Goal: Information Seeking & Learning: Learn about a topic

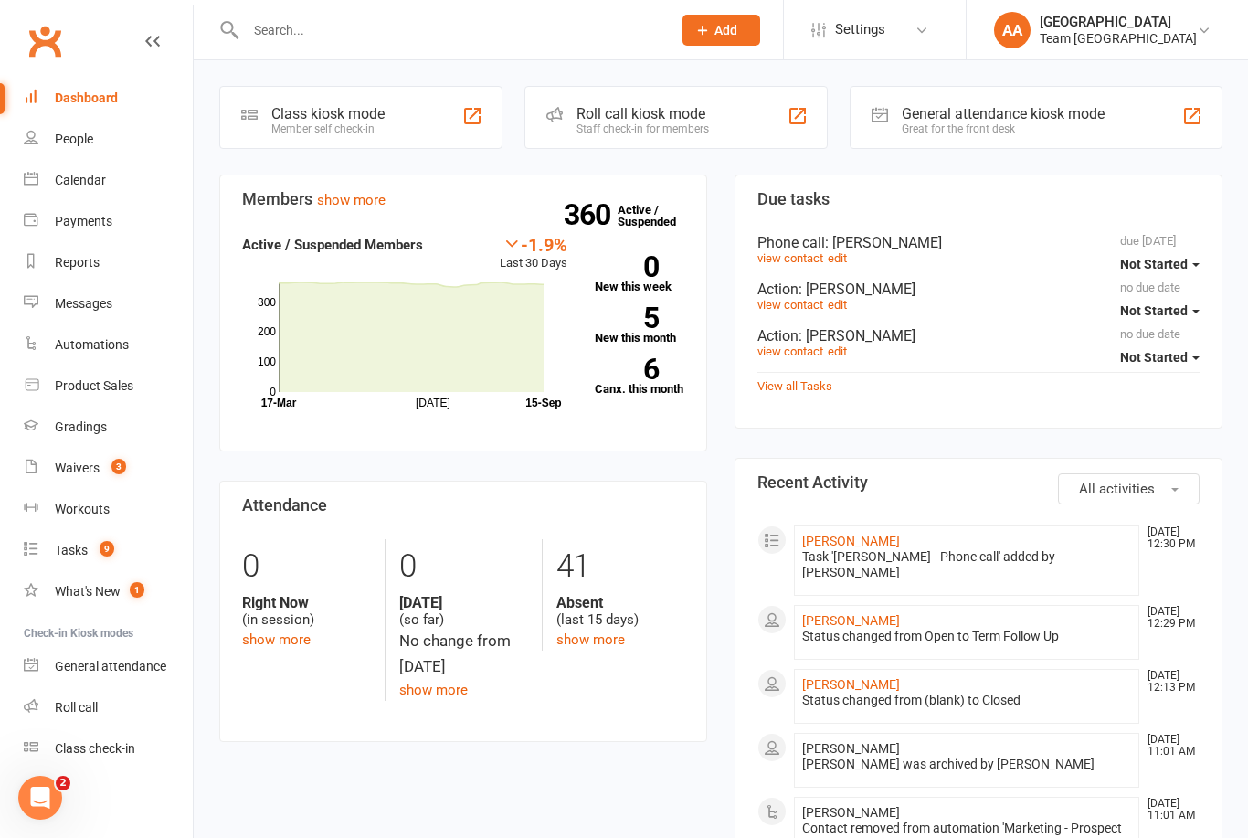
click at [99, 186] on div "Calendar" at bounding box center [80, 180] width 51 height 15
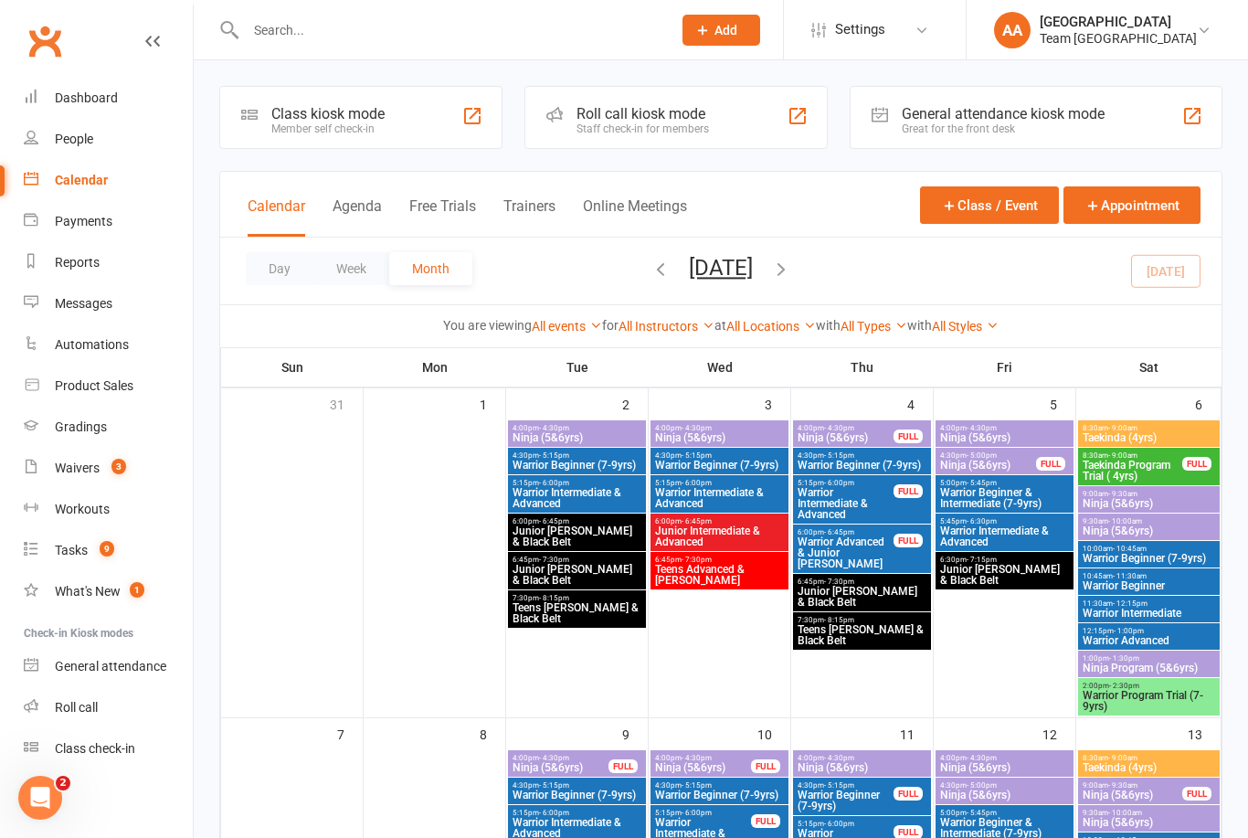
click at [280, 270] on button "Day" at bounding box center [280, 268] width 68 height 33
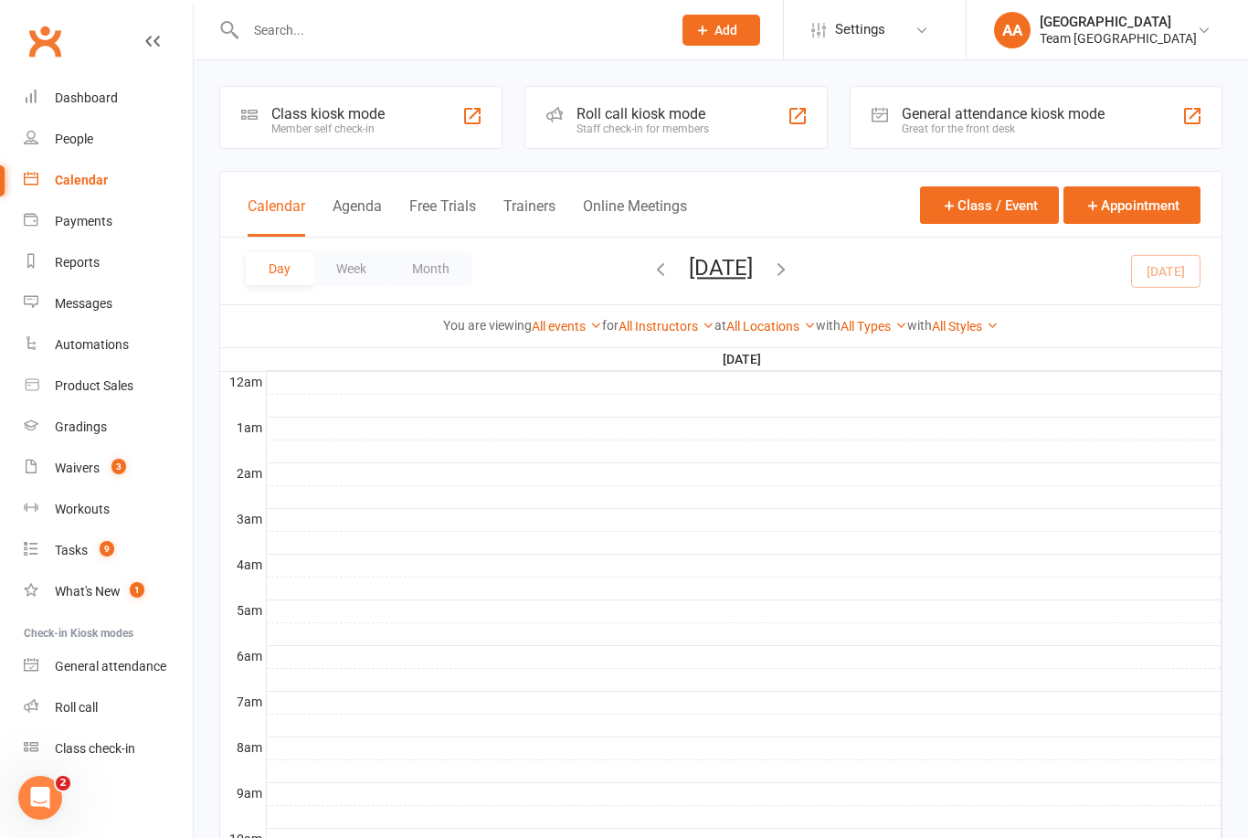
click at [731, 273] on button "Monday, Sep 15, 2025" at bounding box center [721, 268] width 64 height 26
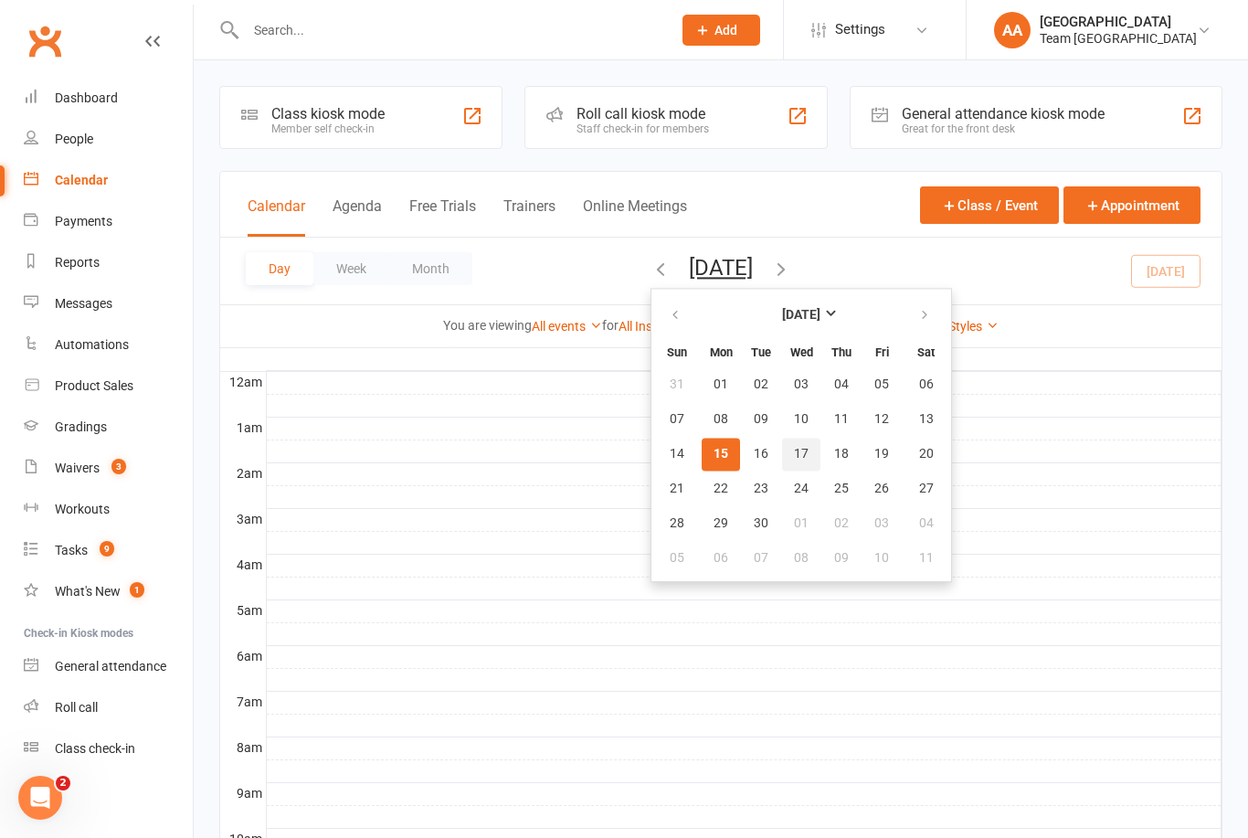
click at [794, 454] on span "17" at bounding box center [801, 454] width 15 height 15
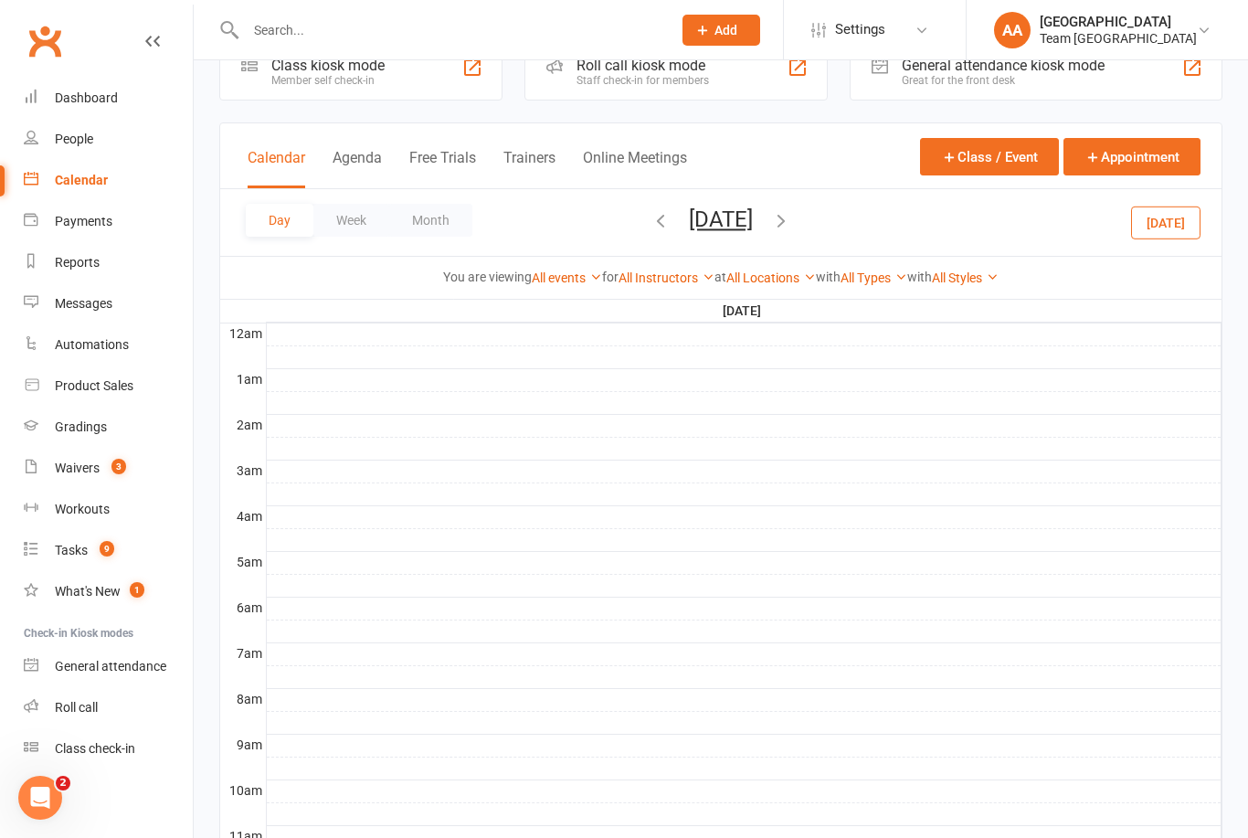
scroll to position [503, 0]
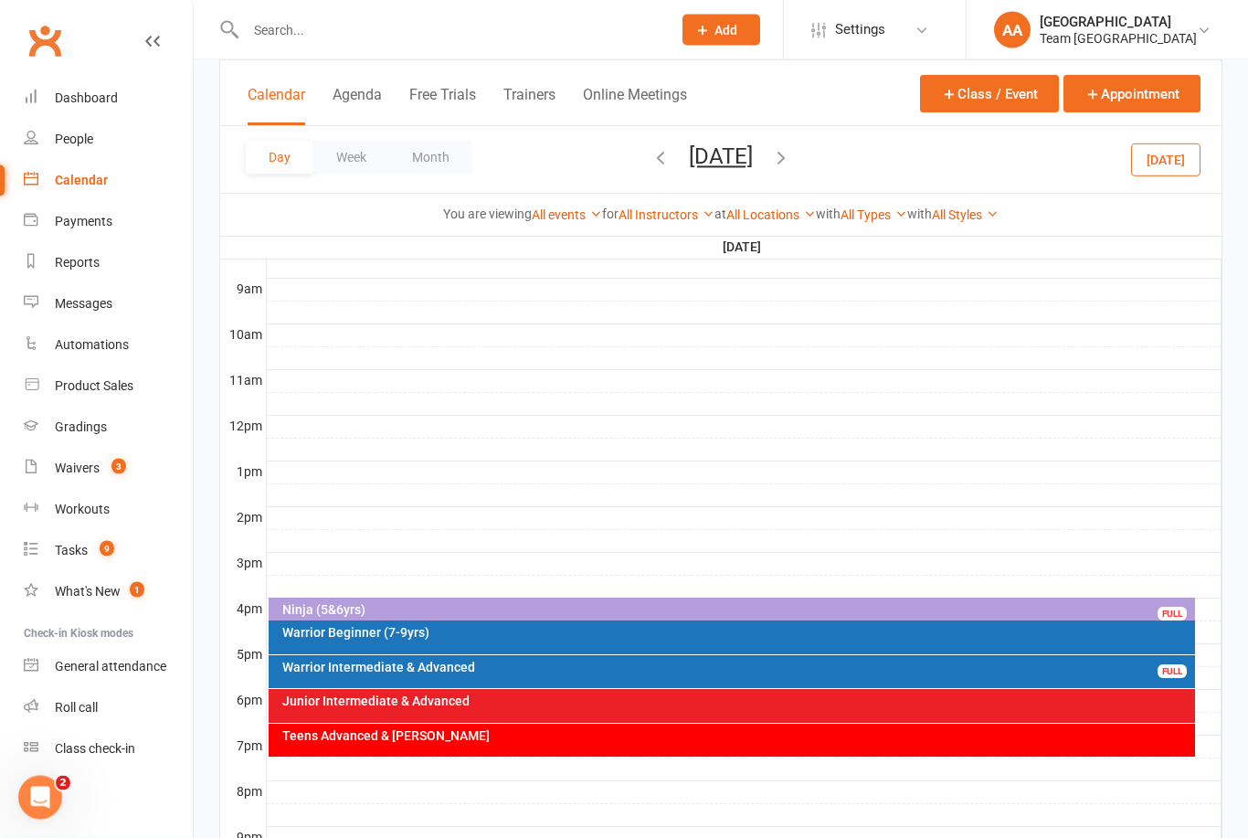
click at [451, 669] on div "Warrior Intermediate & Advanced" at bounding box center [736, 667] width 911 height 13
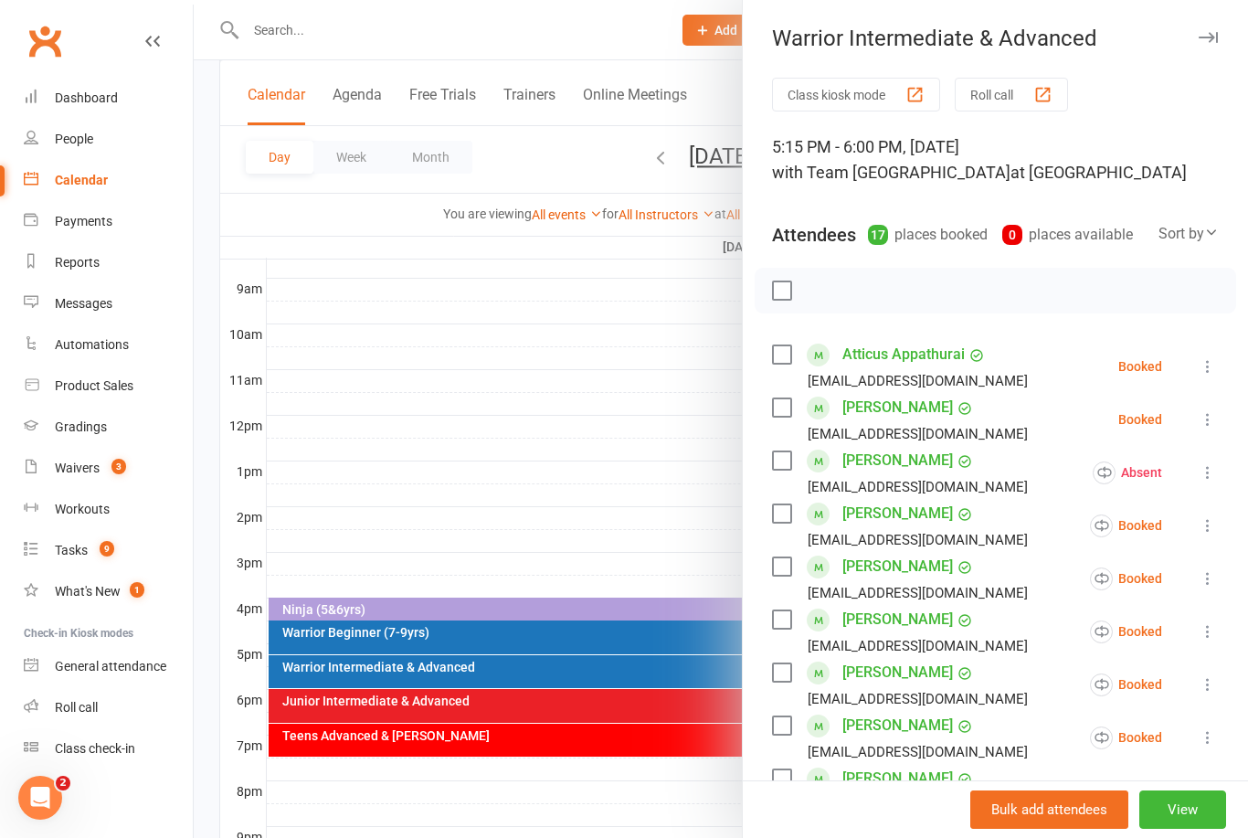
click at [512, 420] on div at bounding box center [721, 419] width 1054 height 838
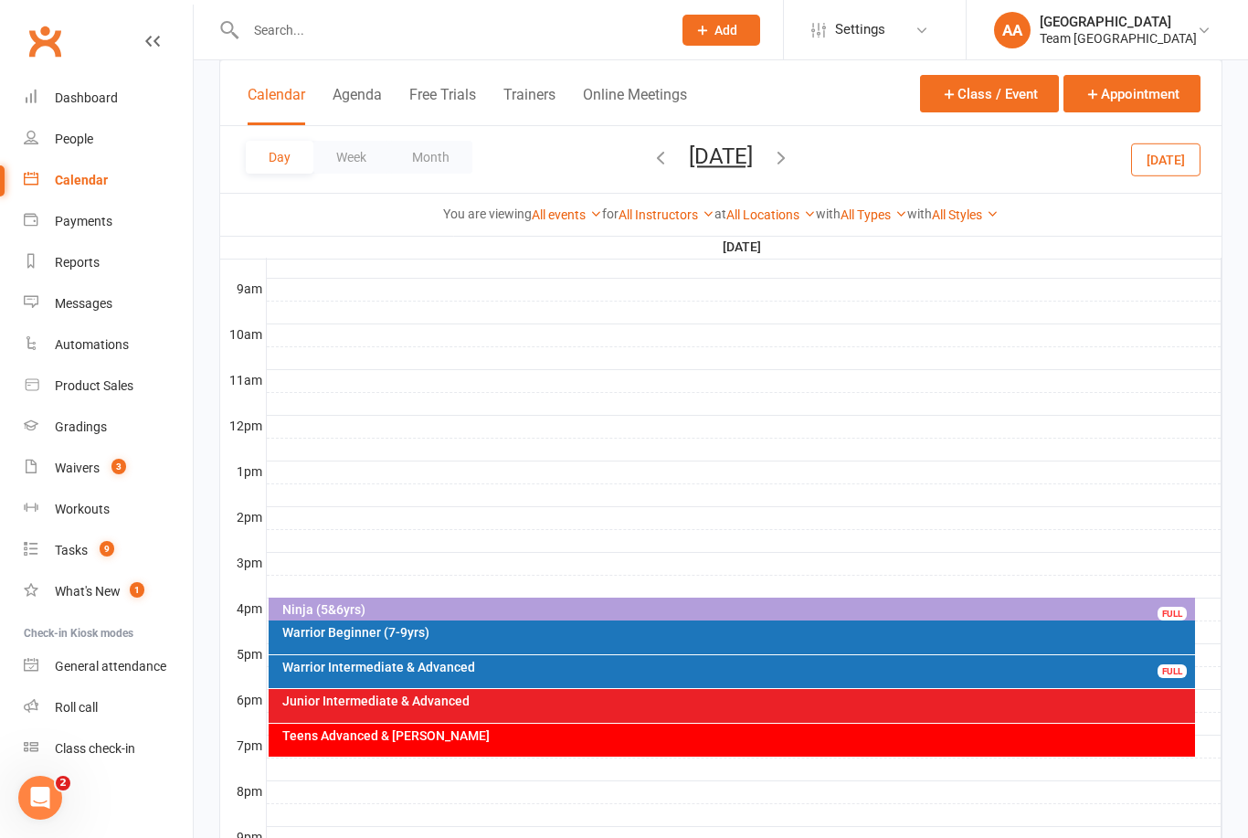
click at [416, 631] on div "Warrior Beginner (7-9yrs)" at bounding box center [736, 632] width 911 height 13
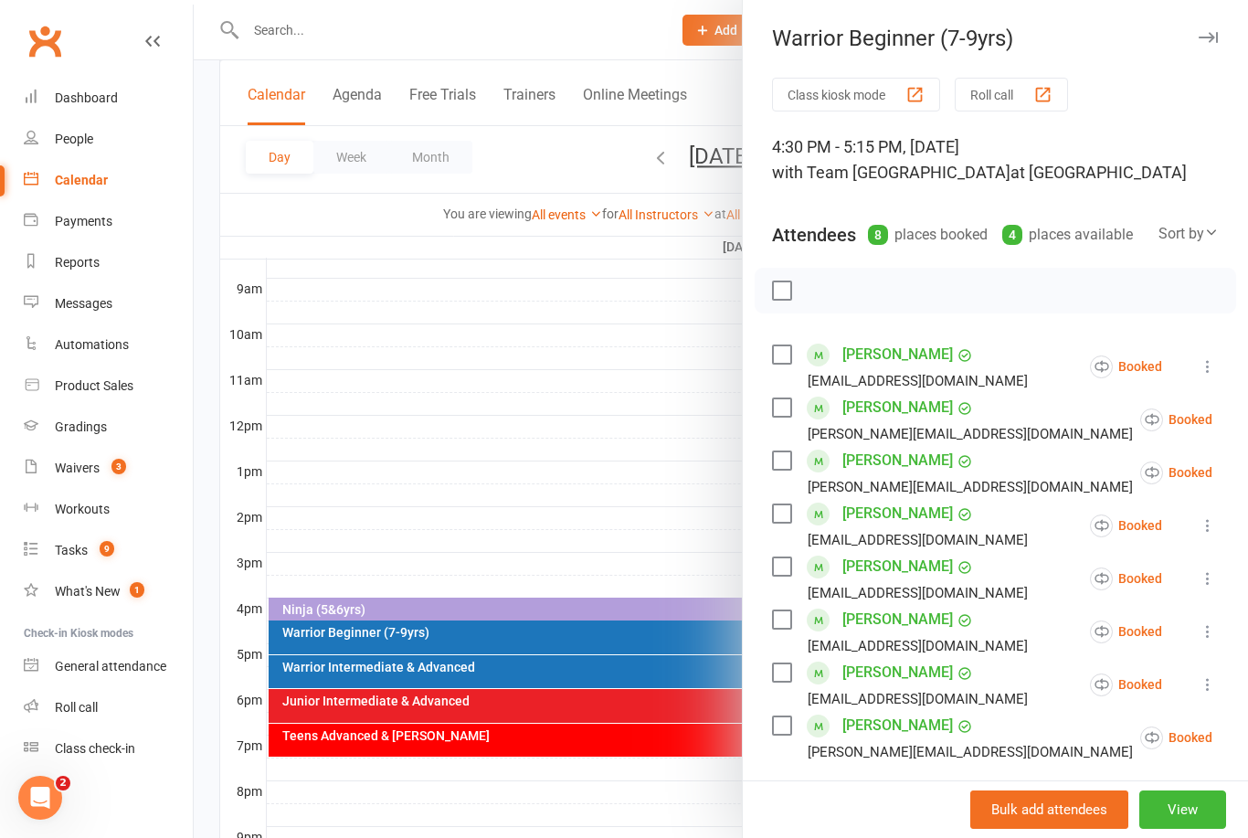
click at [547, 480] on div at bounding box center [721, 419] width 1054 height 838
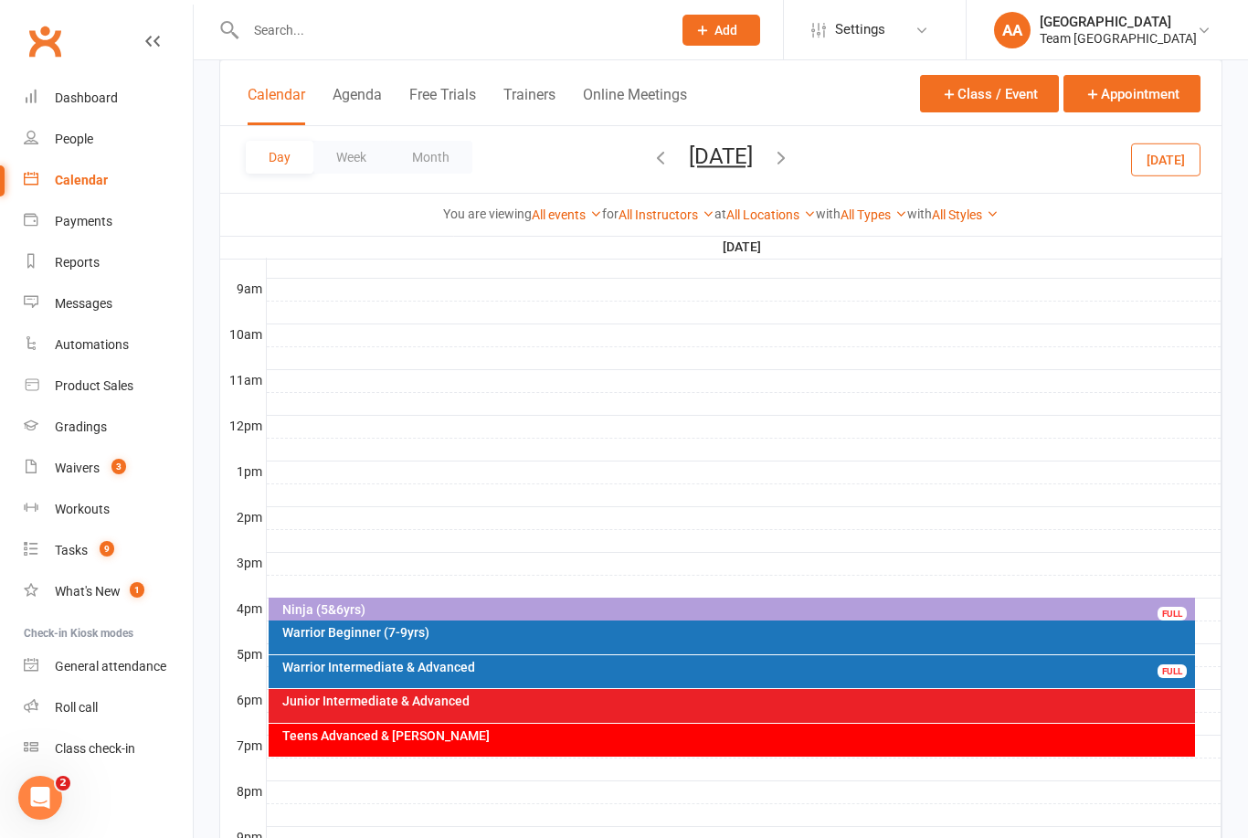
click at [439, 667] on div "Warrior Intermediate & Advanced" at bounding box center [736, 666] width 911 height 13
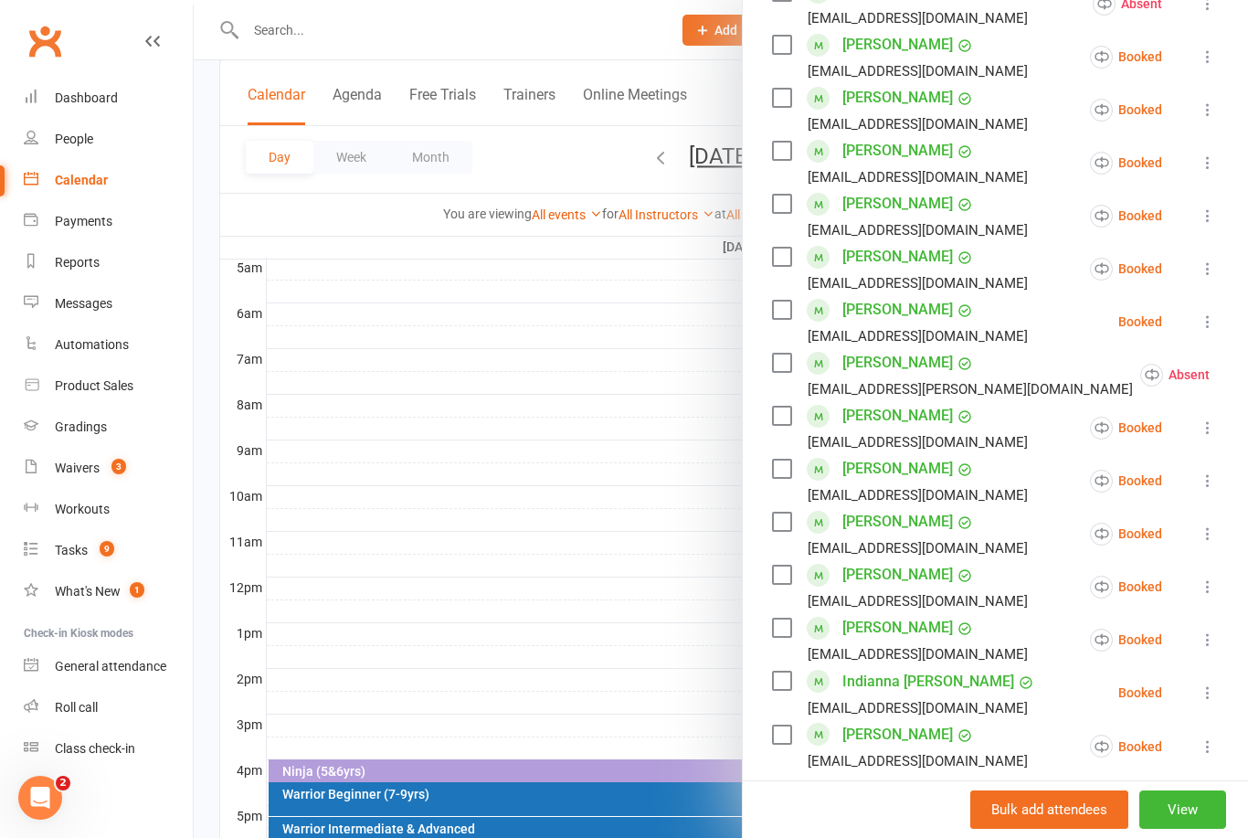
scroll to position [0, 0]
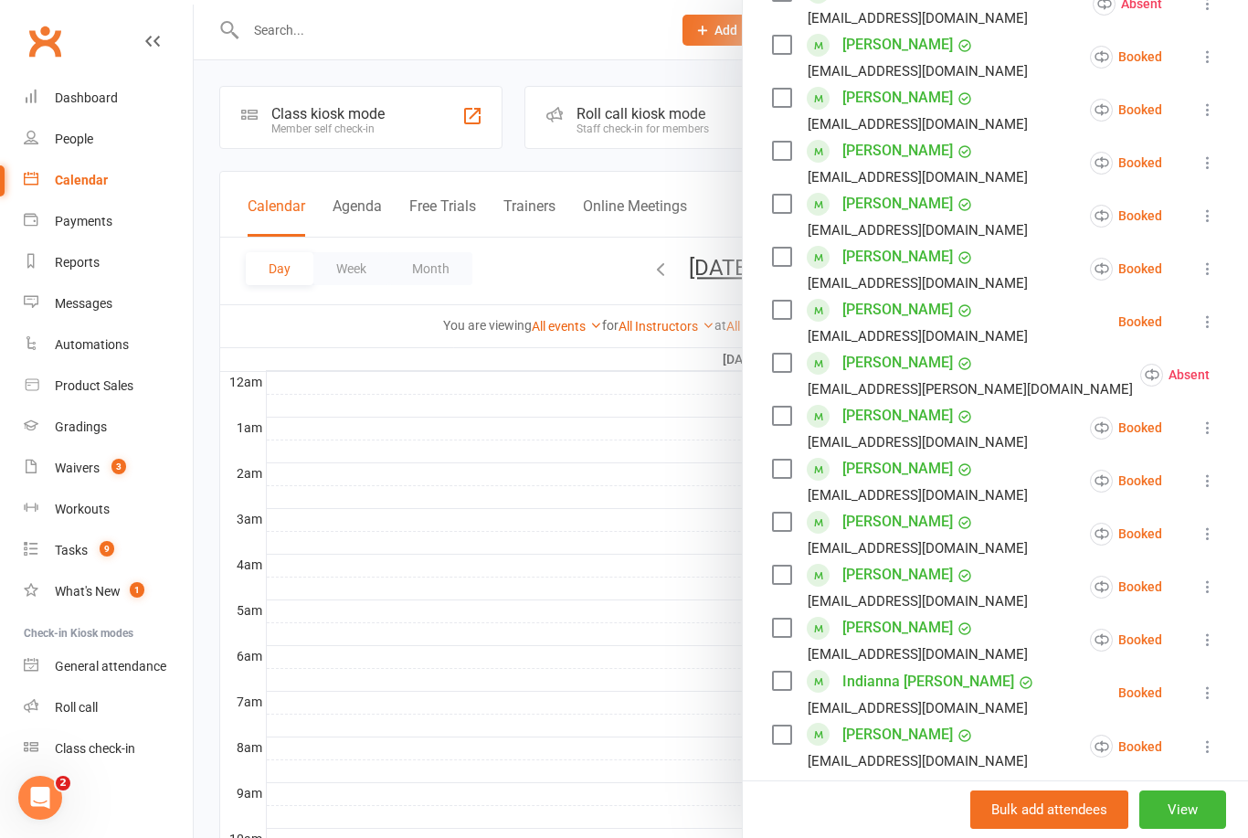
click at [524, 1] on div at bounding box center [721, 419] width 1054 height 838
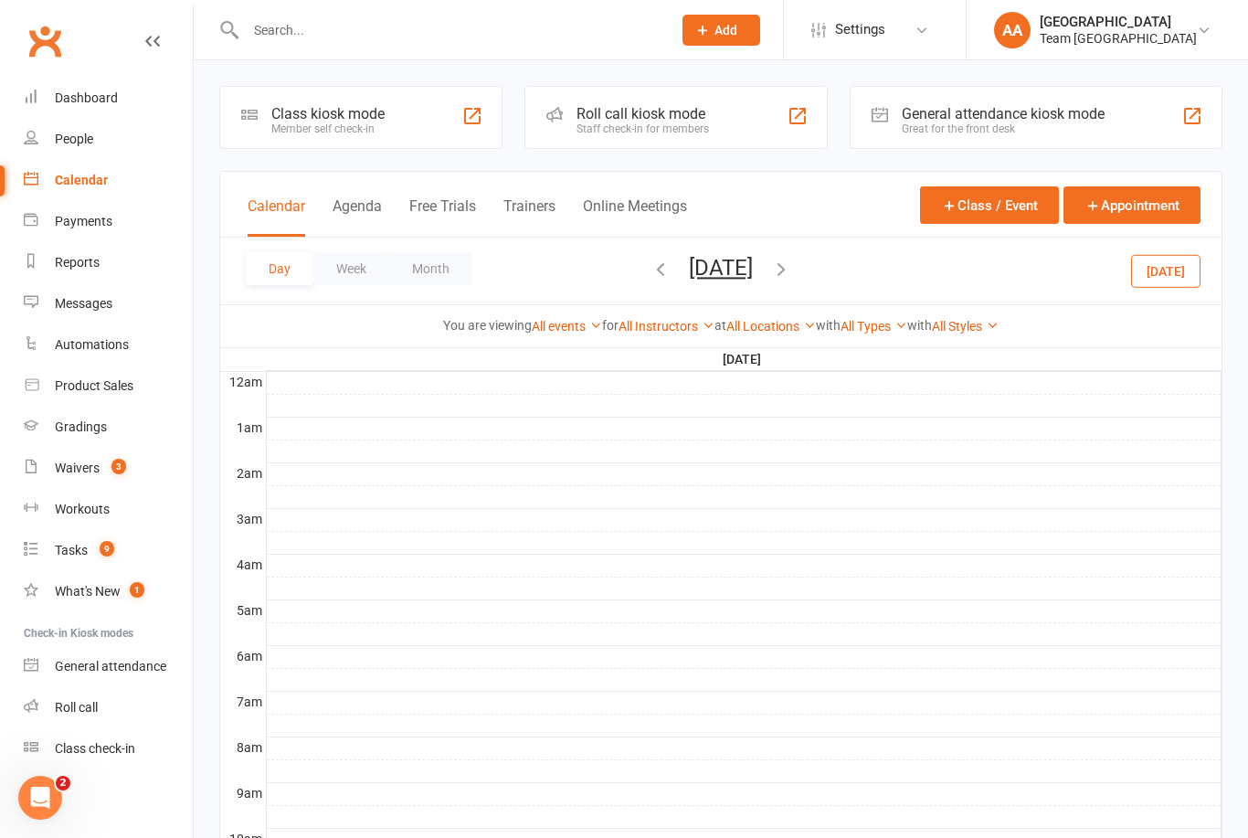
click at [506, 673] on div at bounding box center [744, 680] width 954 height 22
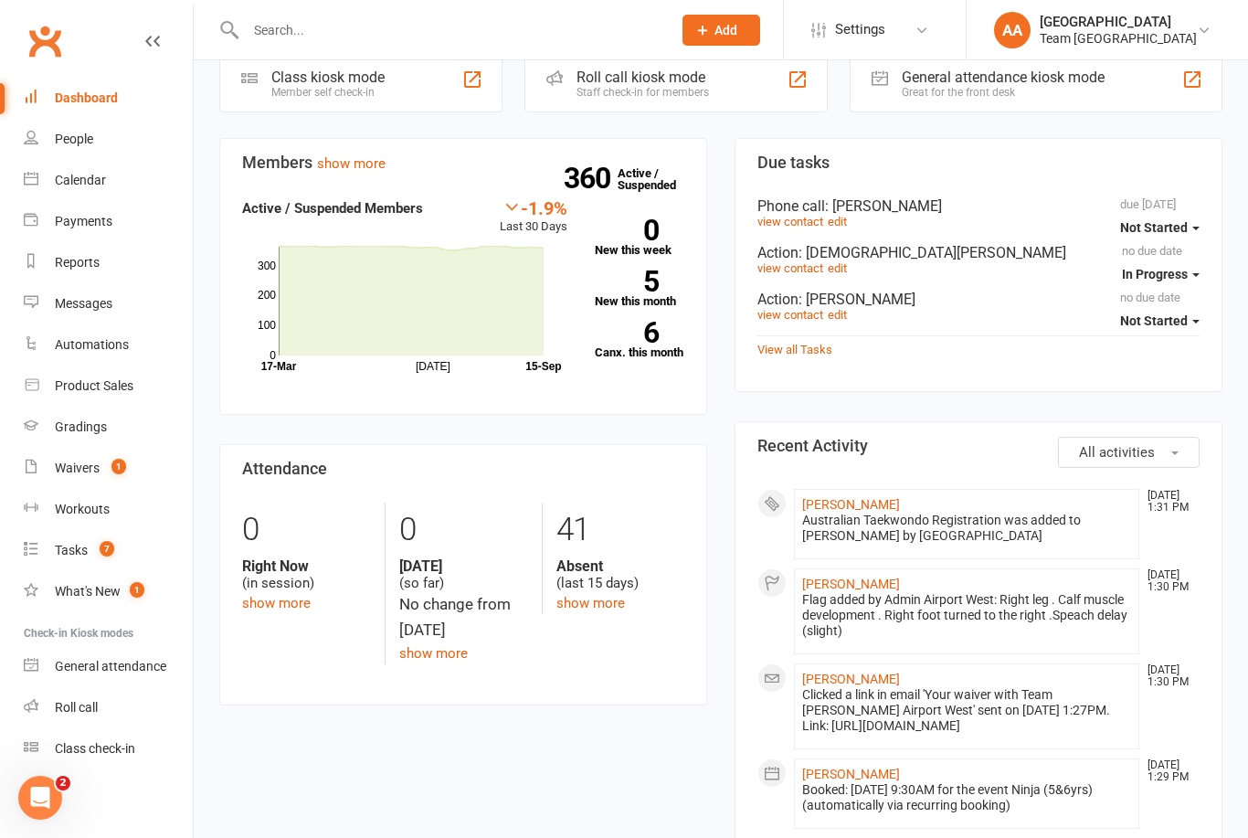
scroll to position [10, 0]
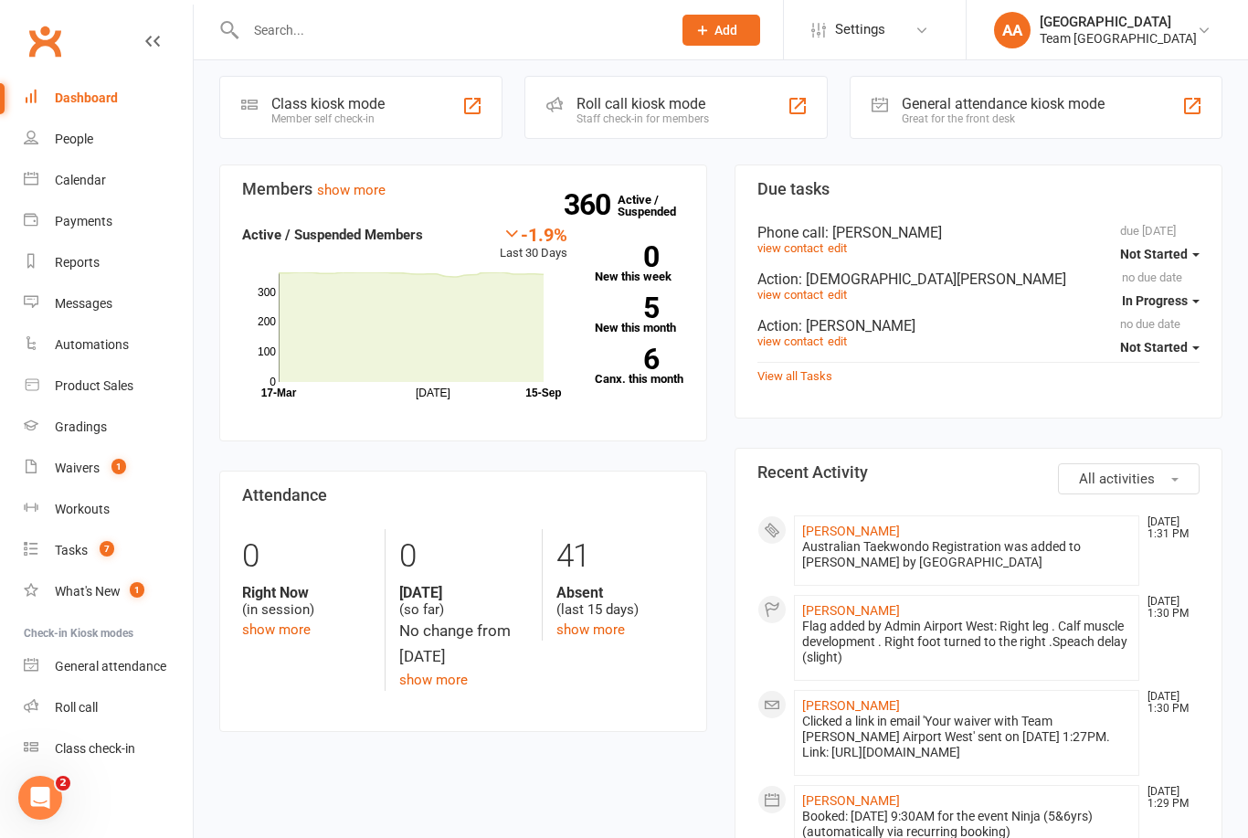
click at [280, 22] on input "text" at bounding box center [449, 30] width 418 height 26
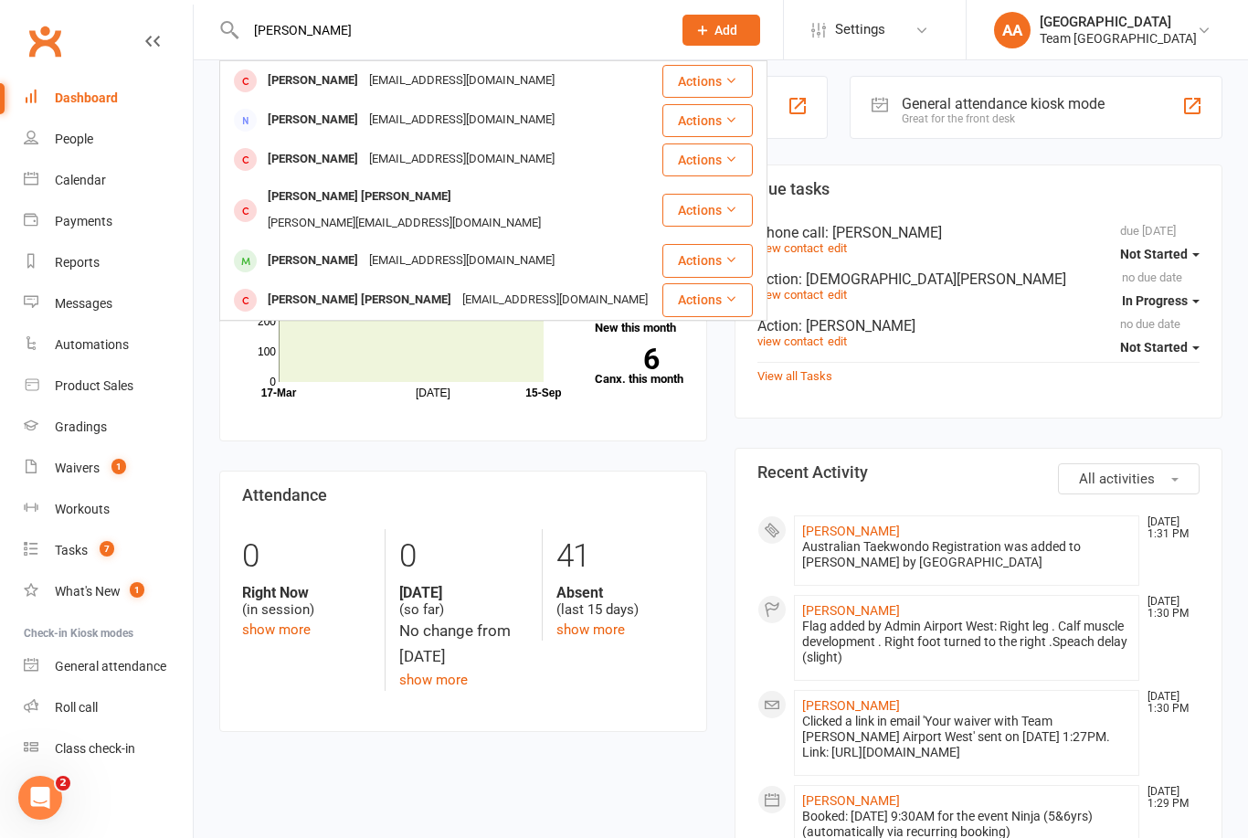
type input "Flynn"
click at [317, 248] on div "Flynn Thomas" at bounding box center [312, 261] width 101 height 26
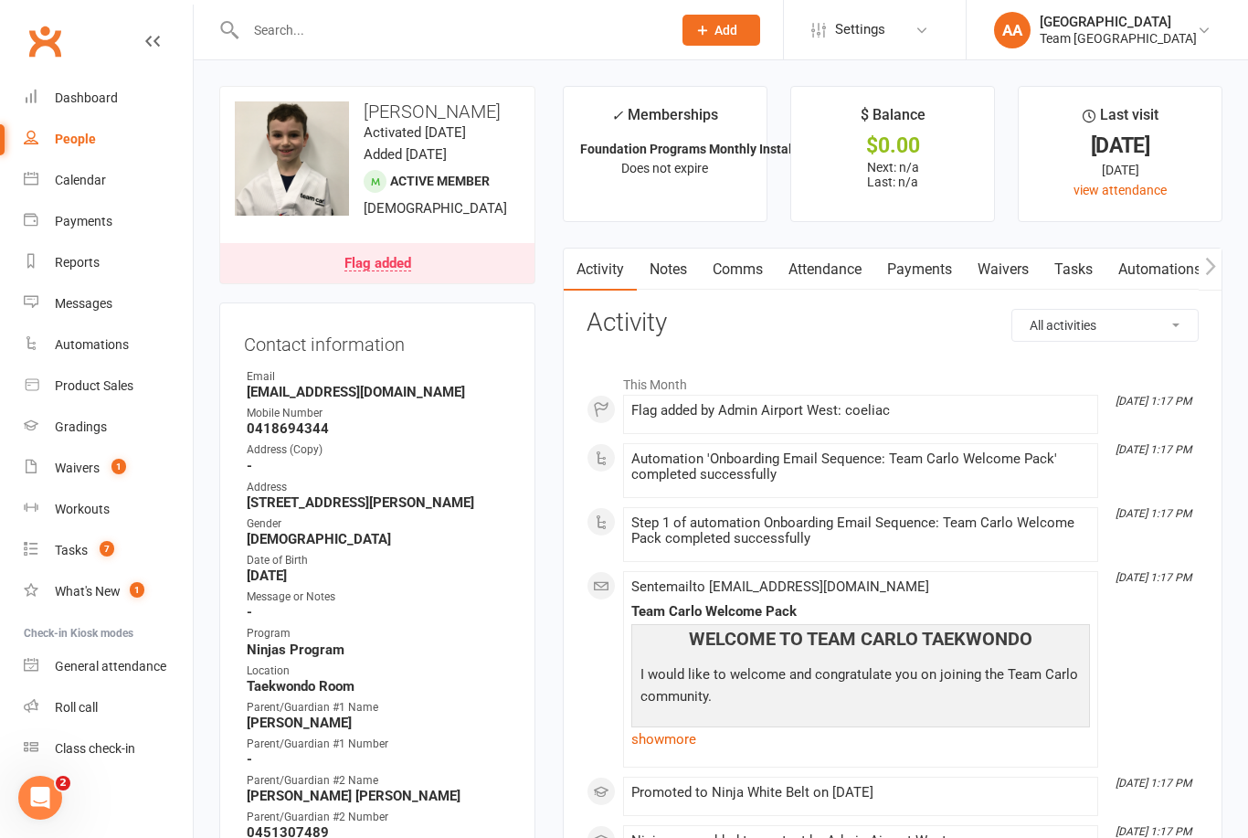
click at [648, 730] on link "show more" at bounding box center [860, 739] width 459 height 26
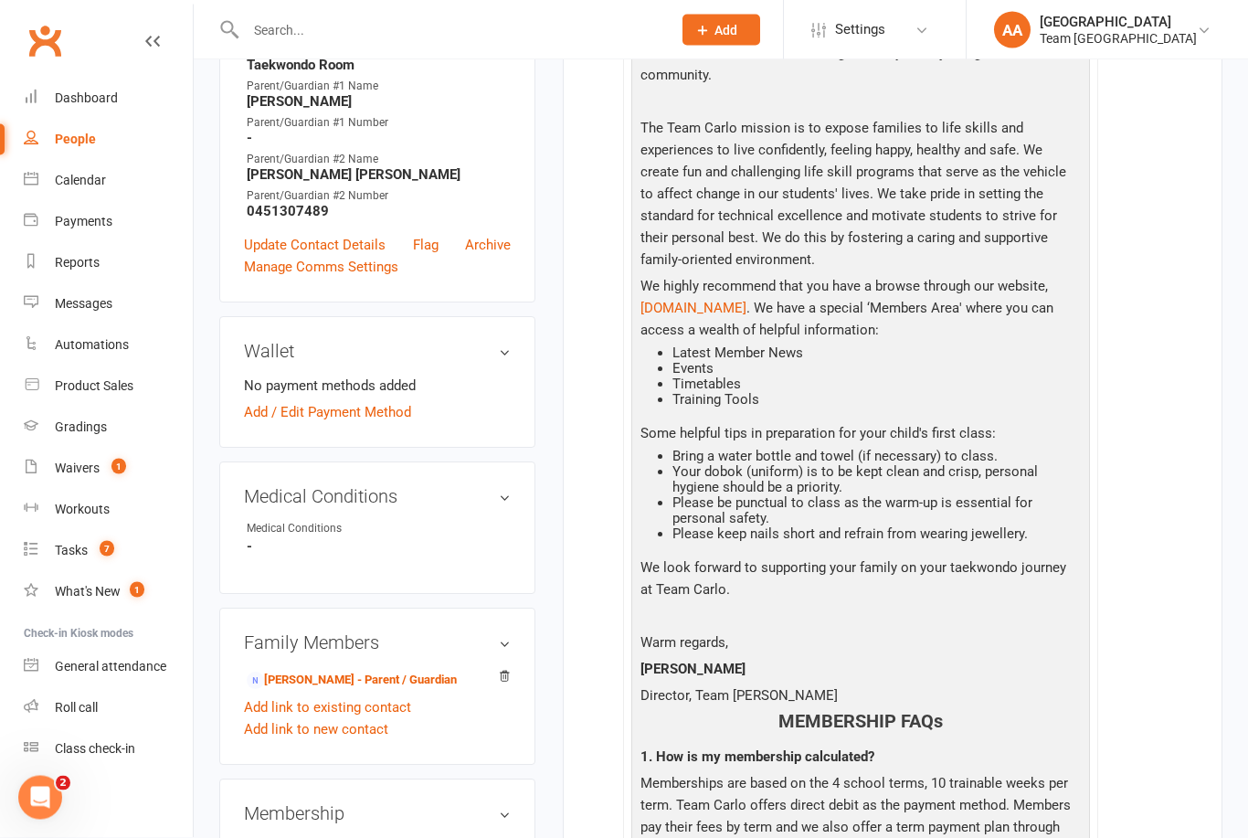
scroll to position [621, 0]
click at [317, 690] on link "Luke Thomas - Parent / Guardian" at bounding box center [352, 679] width 210 height 19
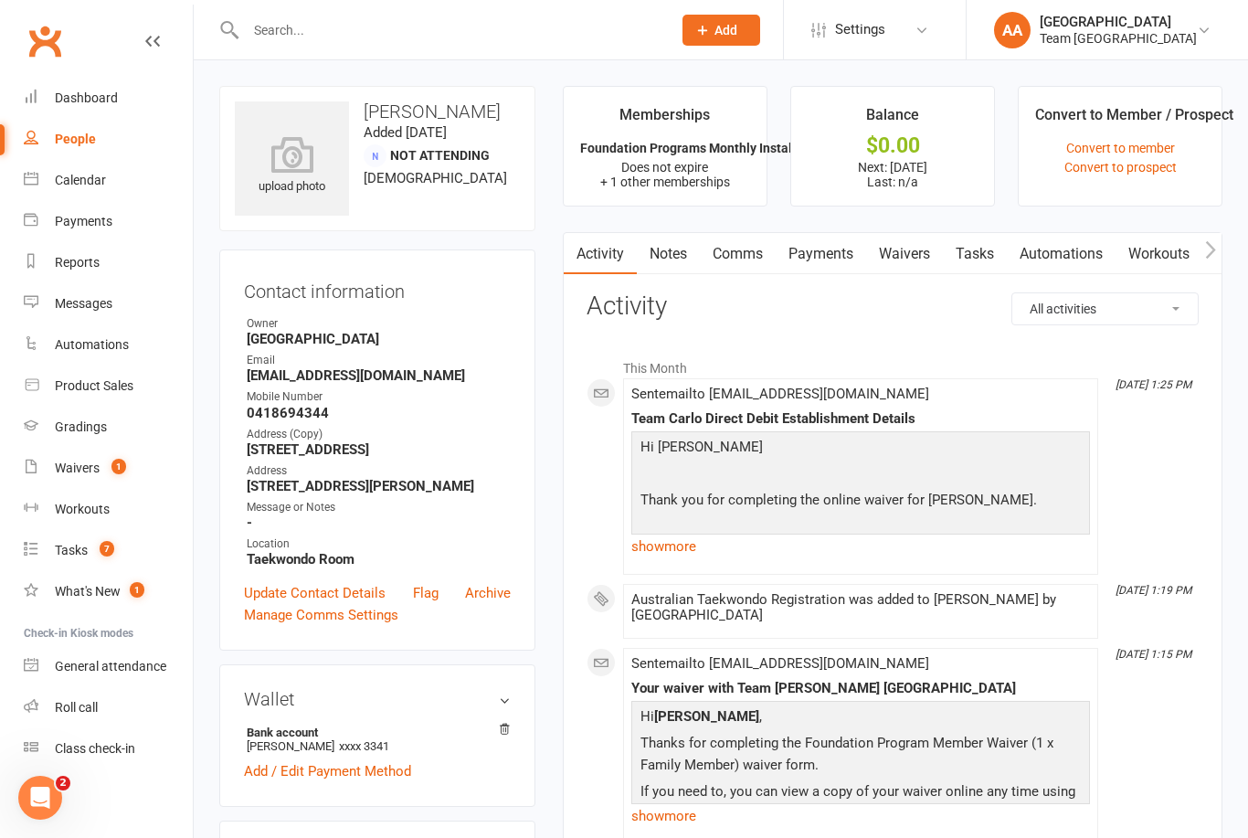
click at [744, 255] on link "Comms" at bounding box center [738, 254] width 76 height 42
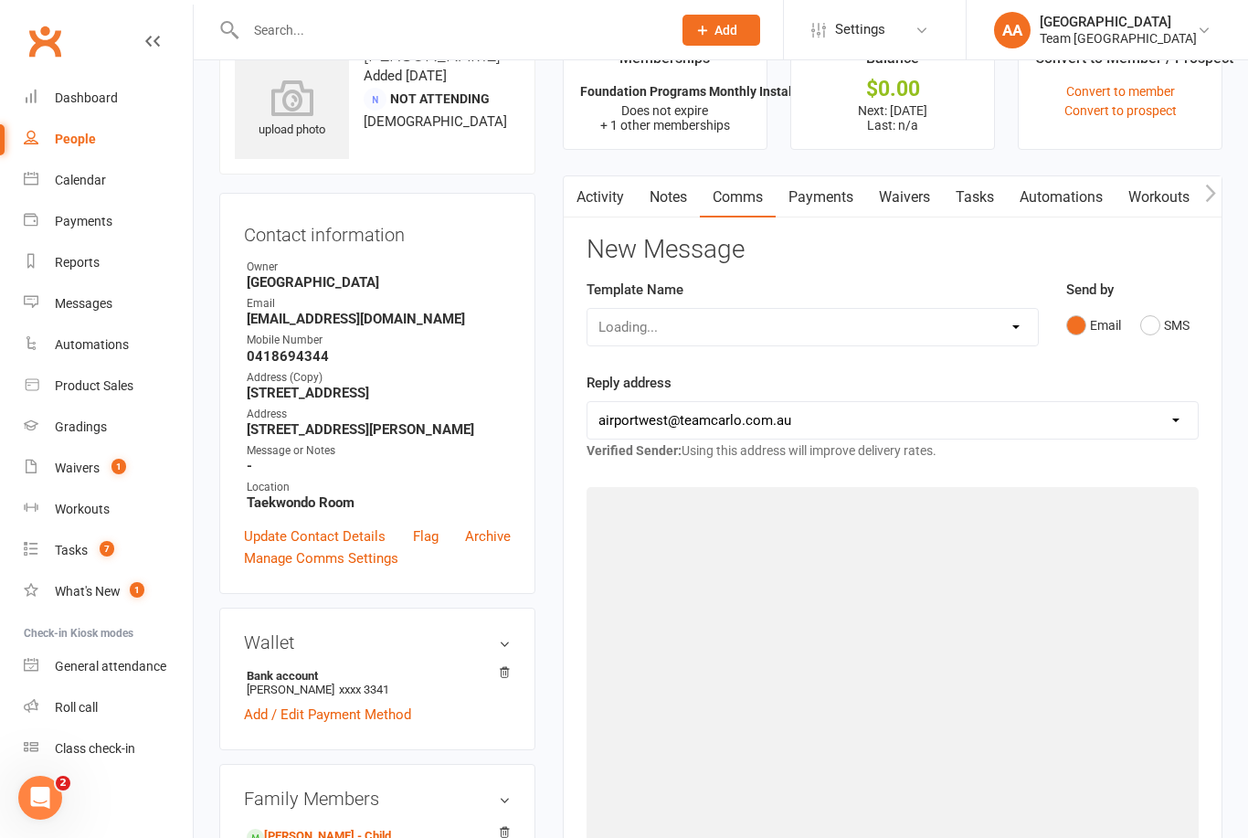
scroll to position [58, 0]
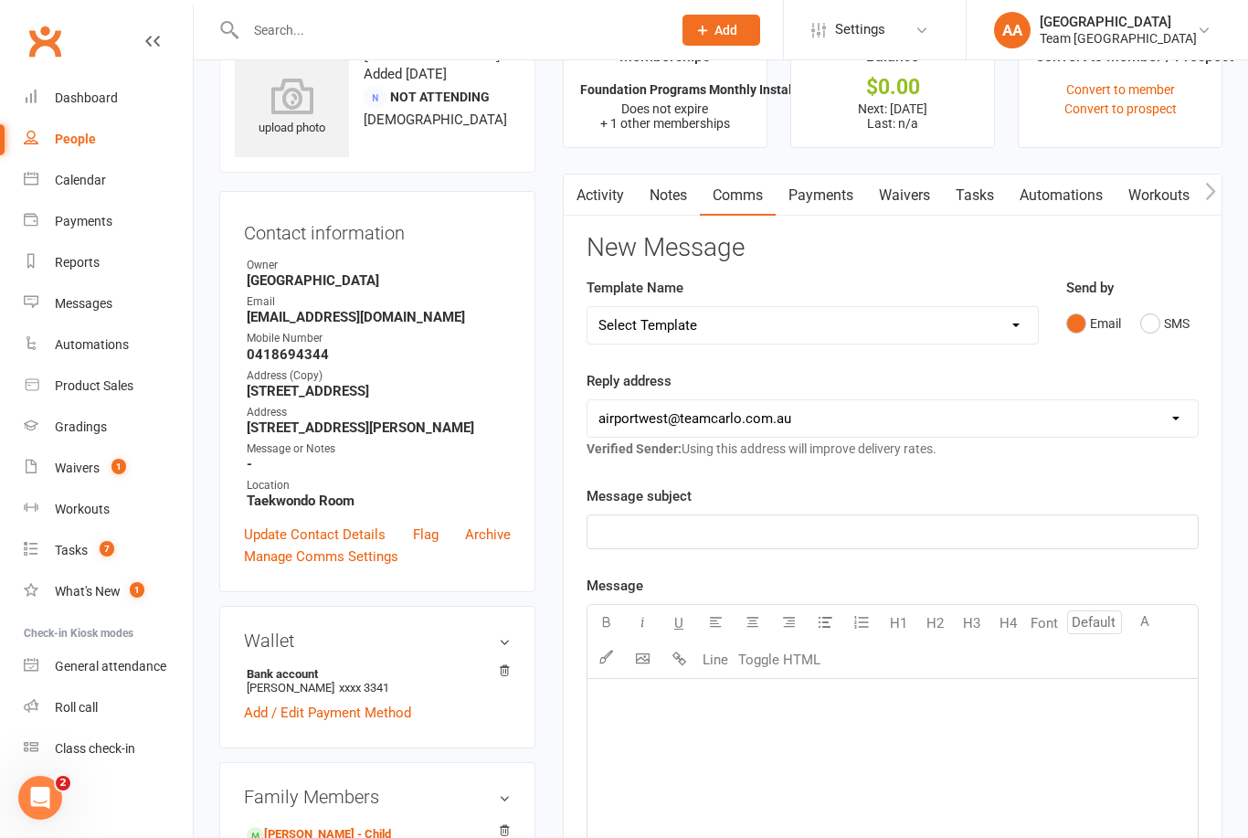
click at [600, 196] on link "Activity" at bounding box center [600, 195] width 73 height 42
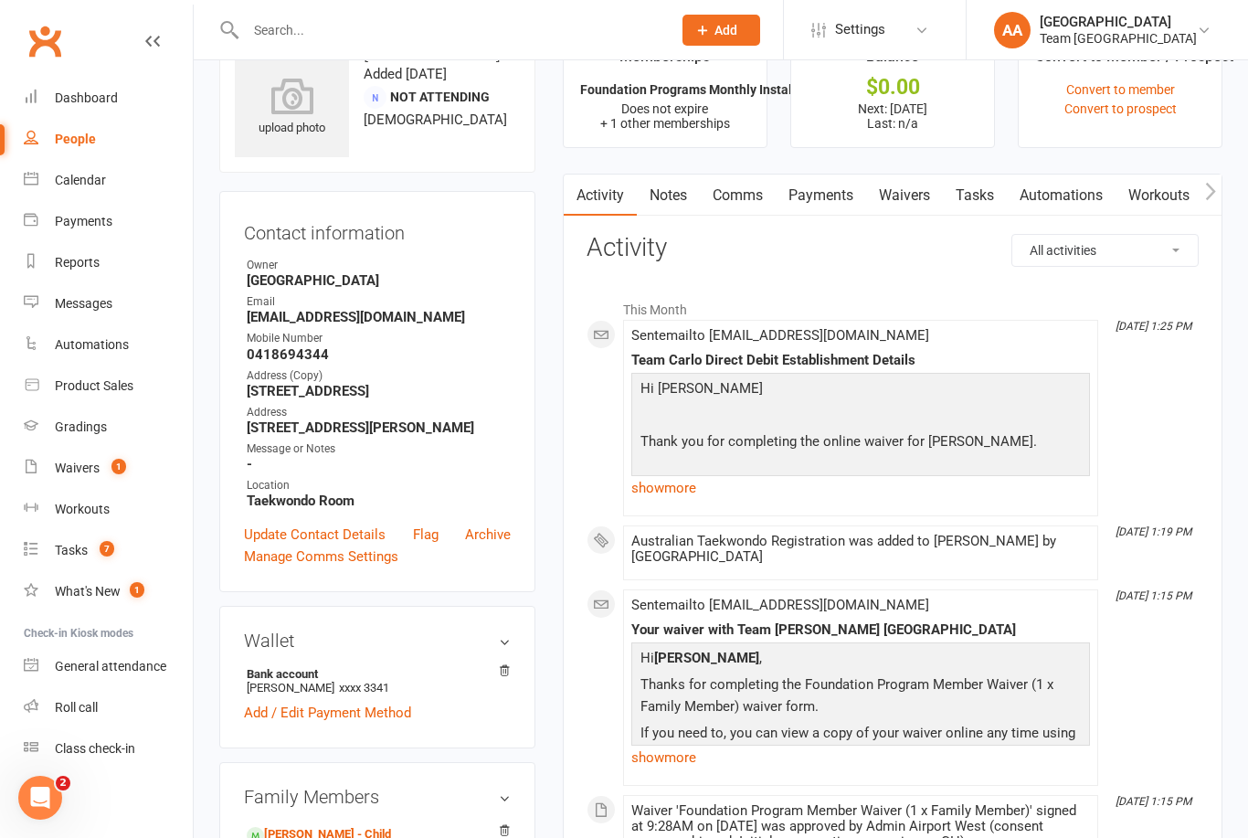
click at [681, 487] on link "show more" at bounding box center [860, 488] width 459 height 26
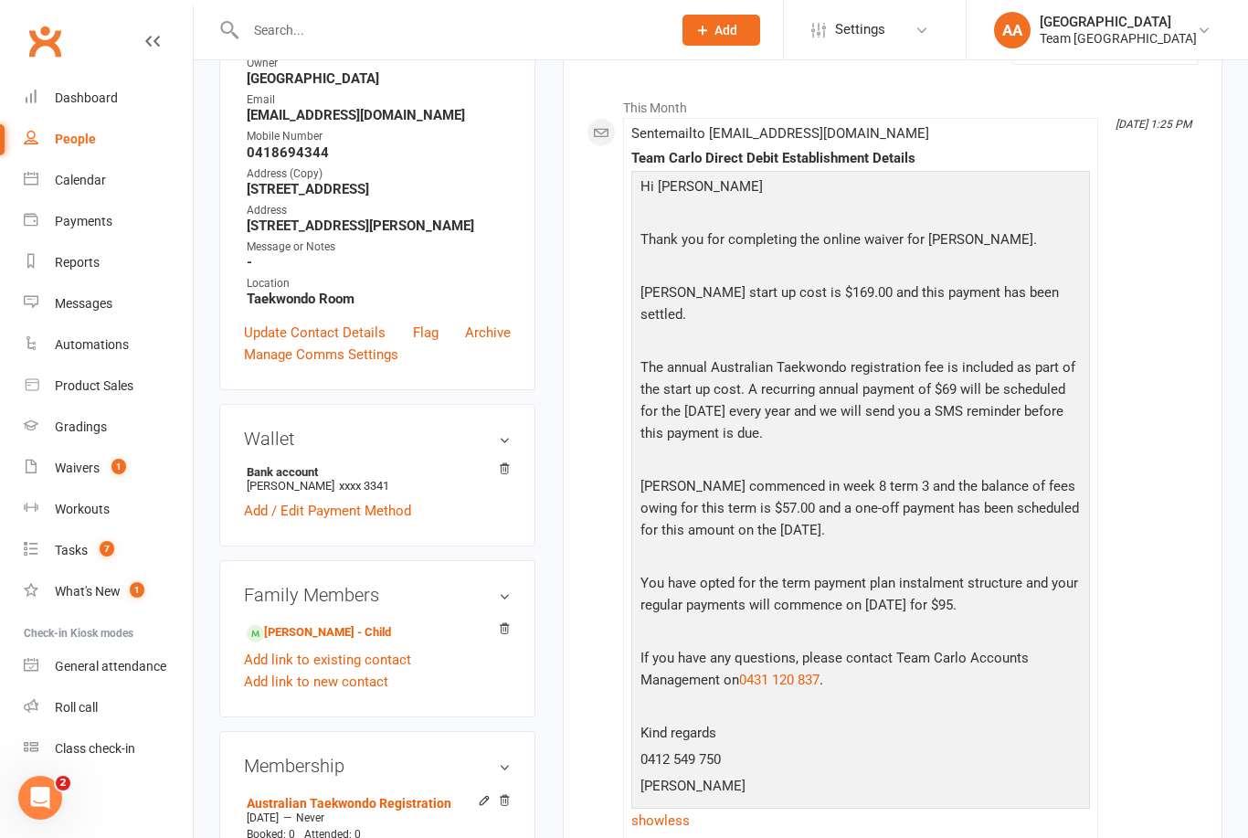
scroll to position [263, 0]
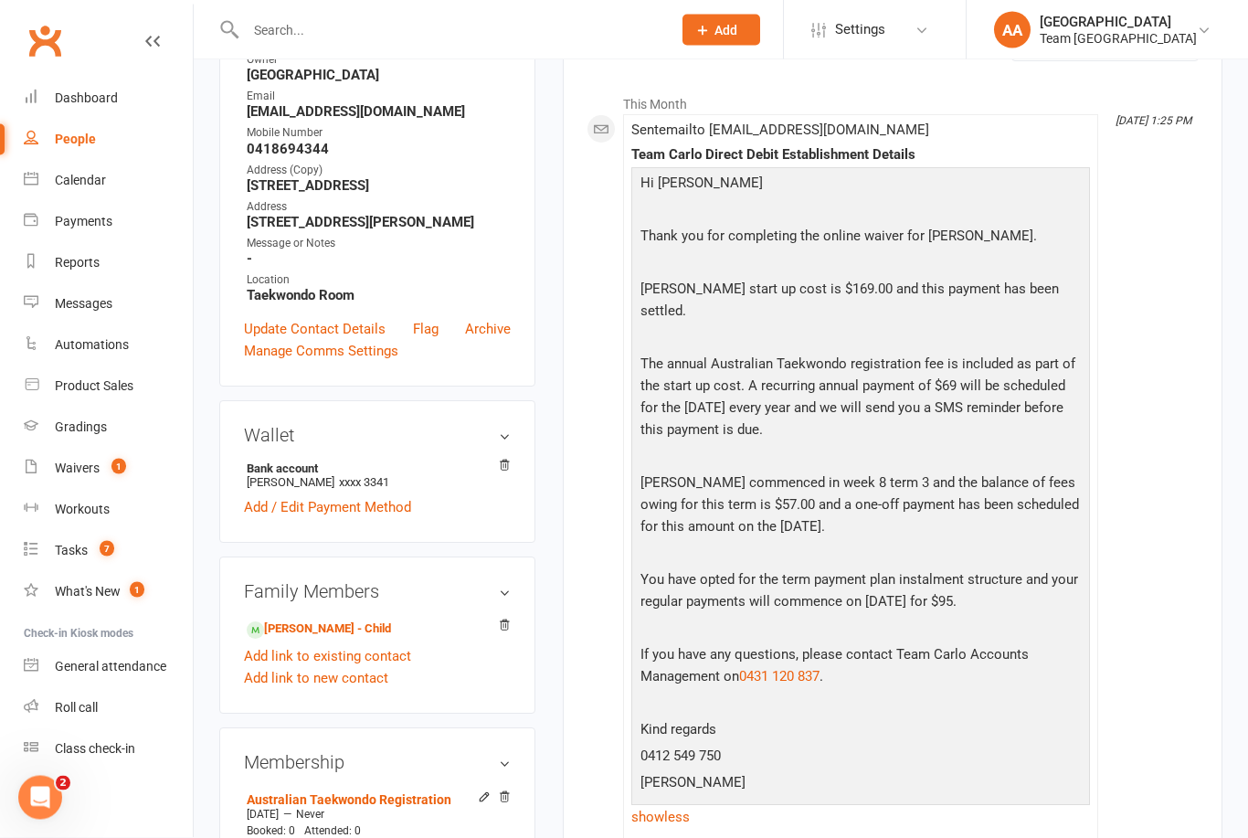
click at [89, 184] on div "Calendar" at bounding box center [80, 180] width 51 height 15
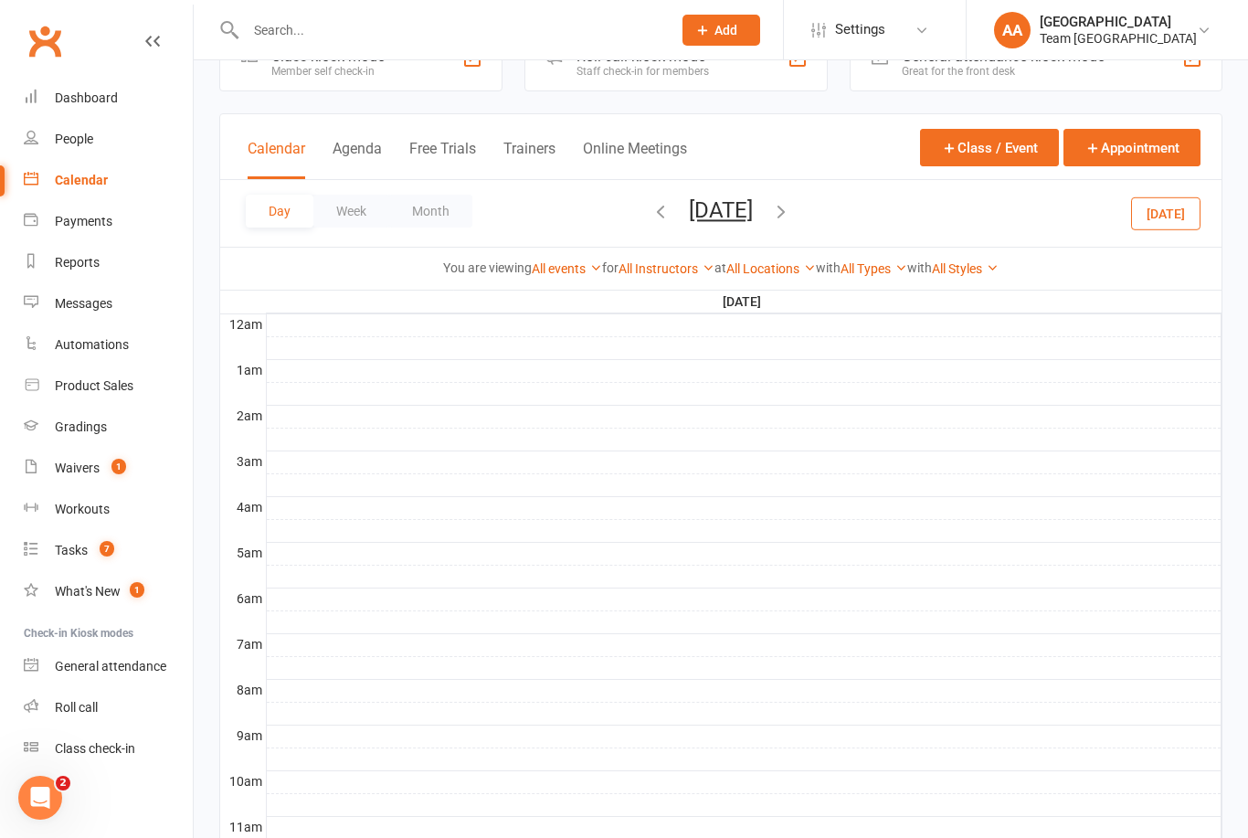
scroll to position [58, 0]
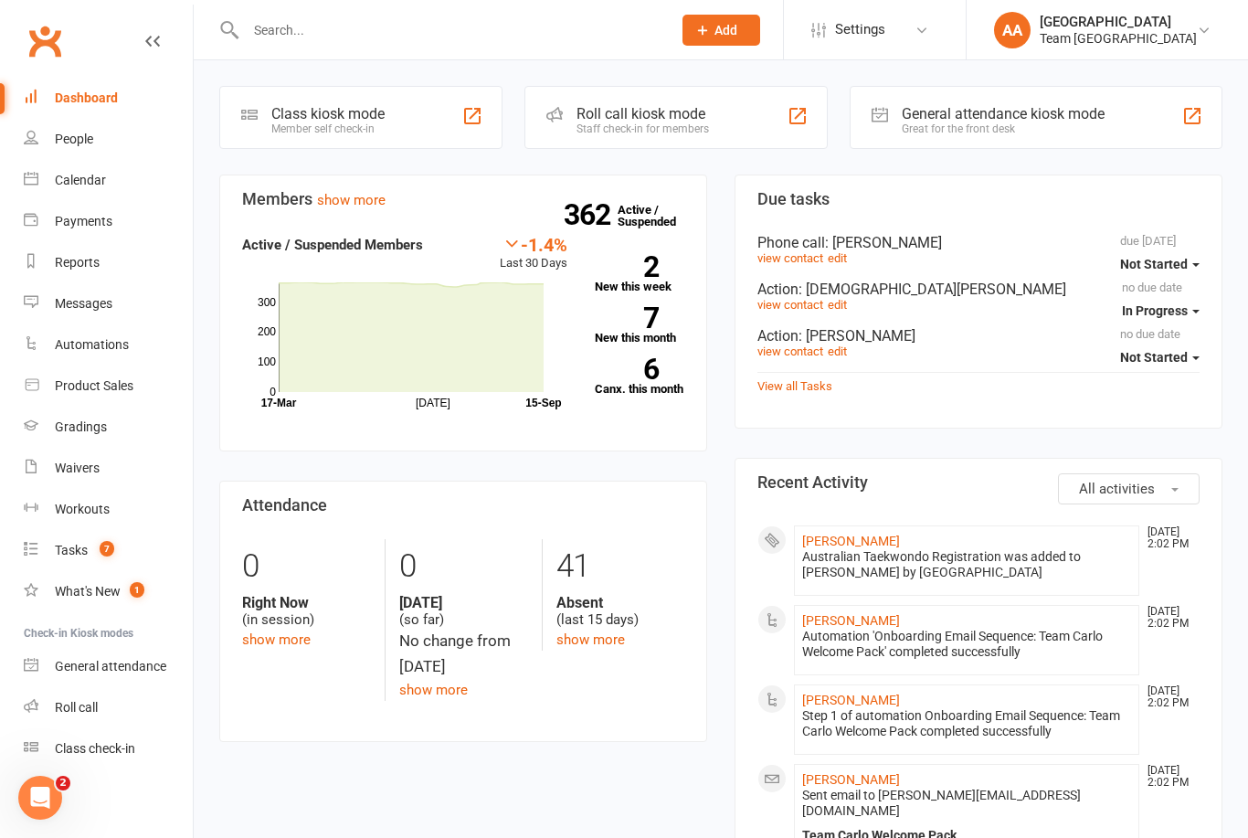
click at [93, 170] on link "Calendar" at bounding box center [108, 180] width 169 height 41
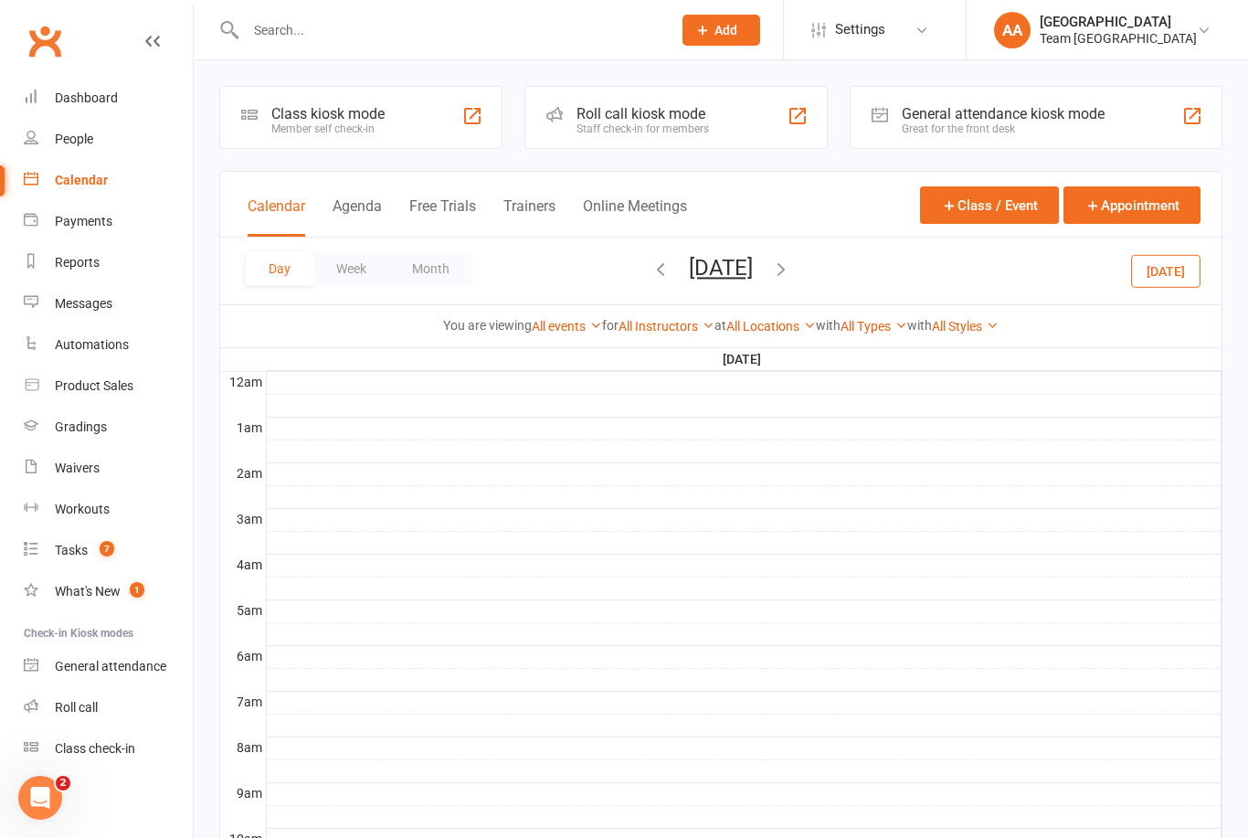
click at [727, 263] on button "[DATE]" at bounding box center [721, 268] width 64 height 26
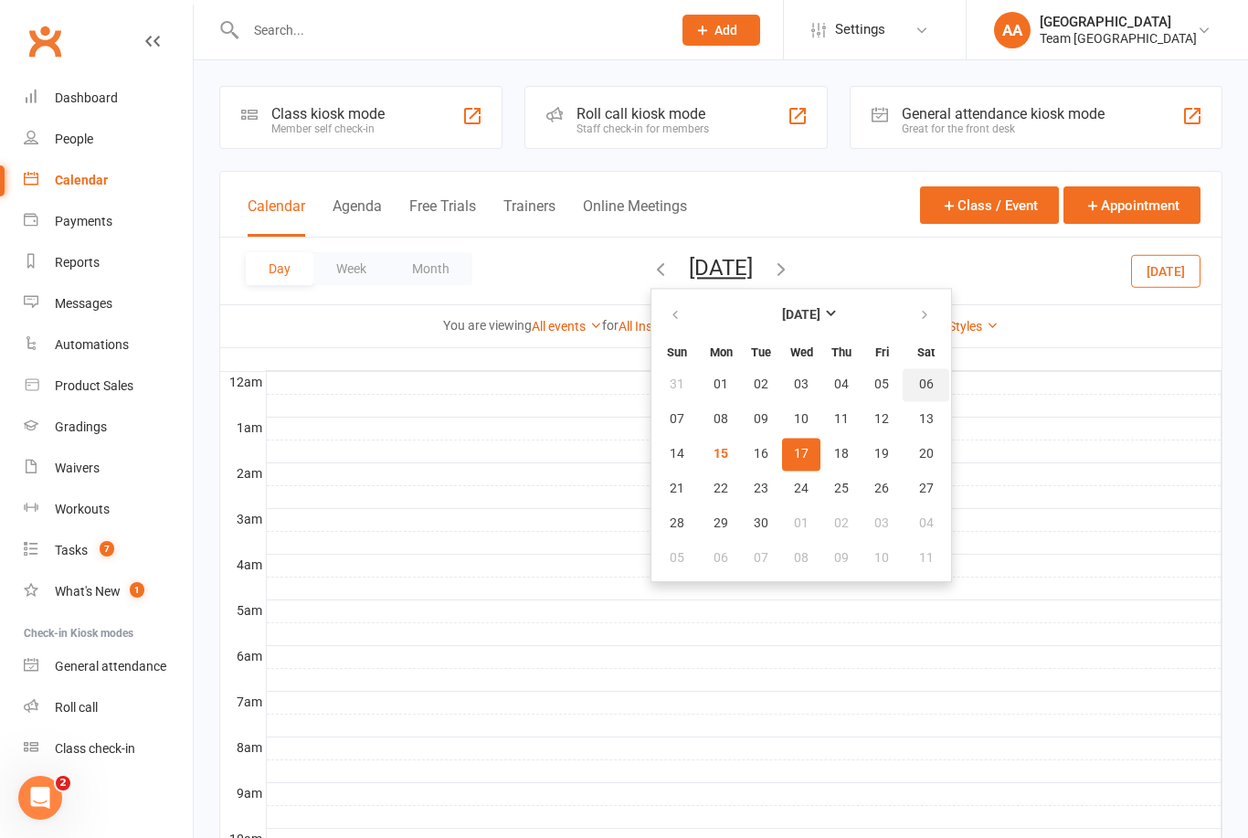
click at [919, 383] on span "06" at bounding box center [926, 384] width 15 height 15
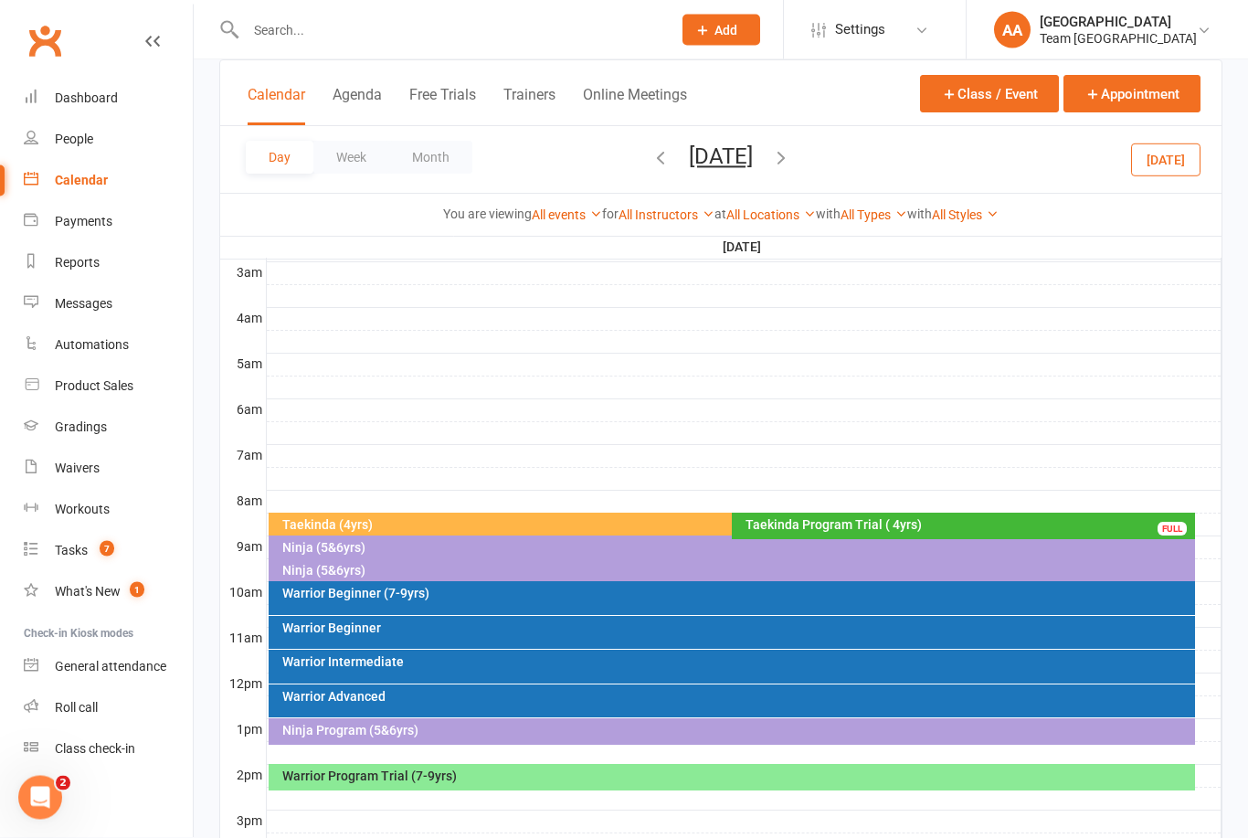
click at [546, 783] on div "Warrior Program Trial (7-9yrs)" at bounding box center [732, 777] width 927 height 26
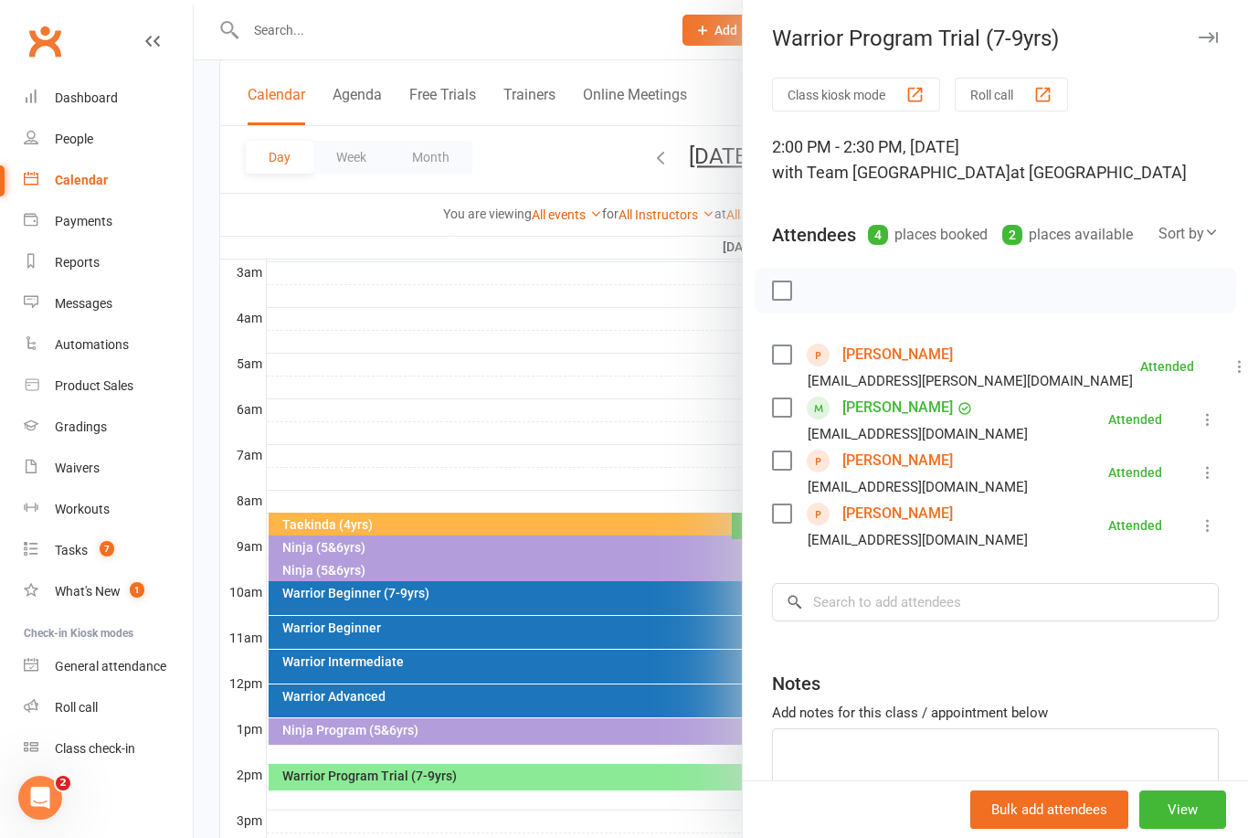
click at [878, 406] on link "[PERSON_NAME]" at bounding box center [897, 407] width 111 height 29
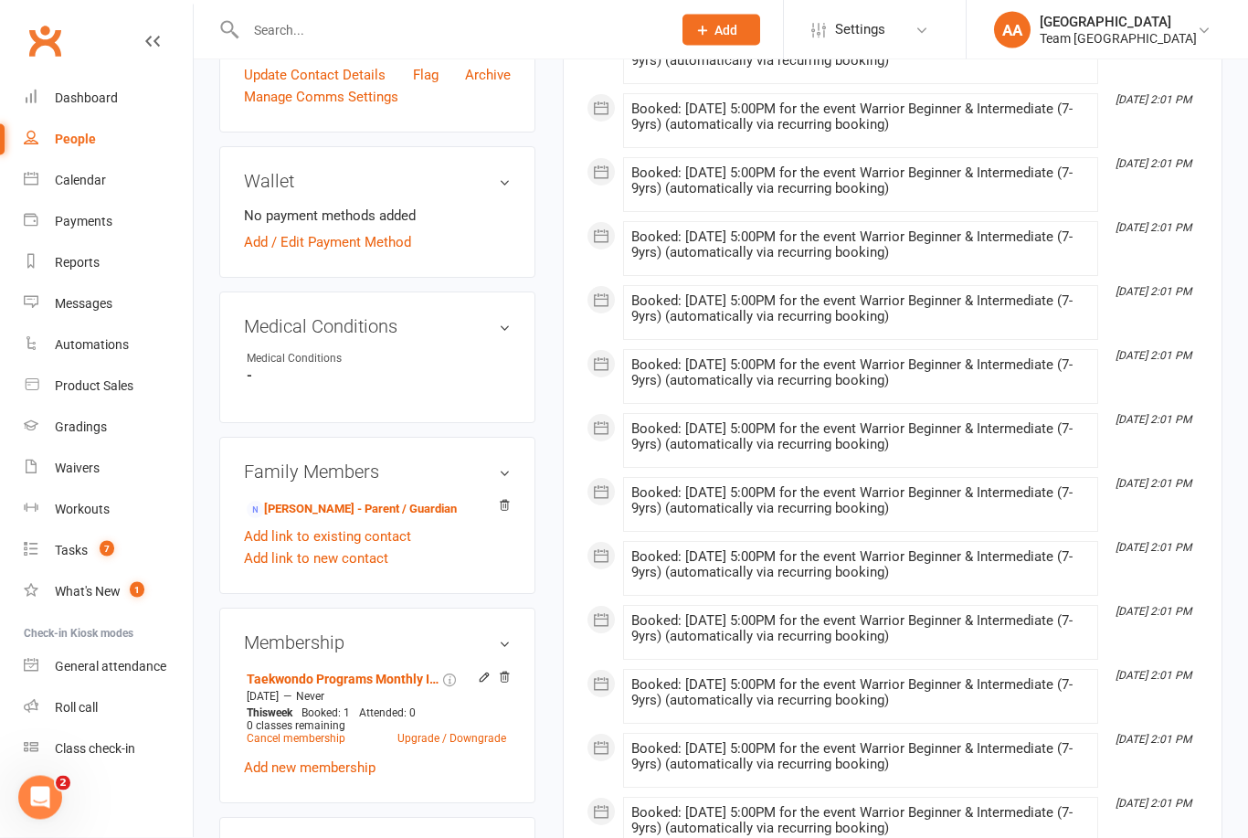
scroll to position [763, 0]
click at [343, 519] on link "[PERSON_NAME] - Parent / Guardian" at bounding box center [352, 509] width 210 height 19
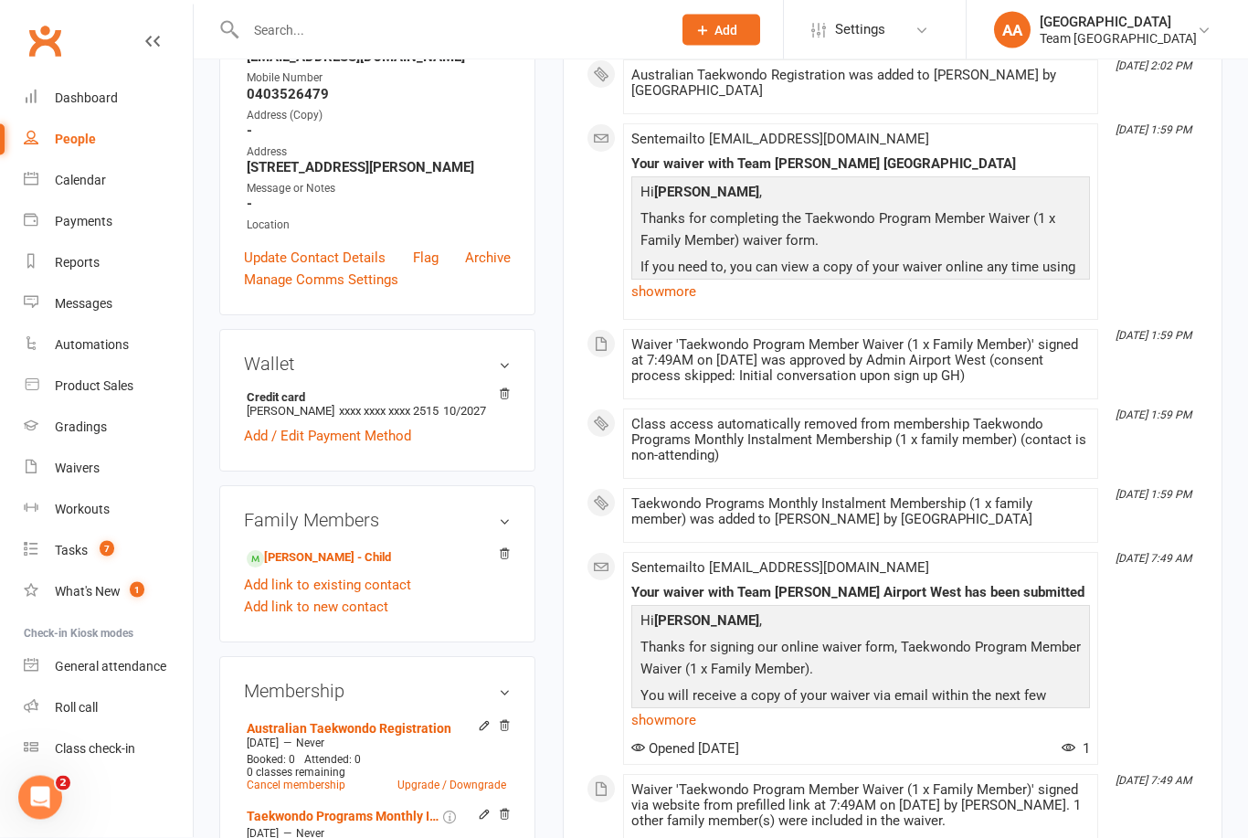
scroll to position [319, 0]
click at [336, 567] on link "[PERSON_NAME] - Child" at bounding box center [319, 557] width 144 height 19
